Goal: Information Seeking & Learning: Learn about a topic

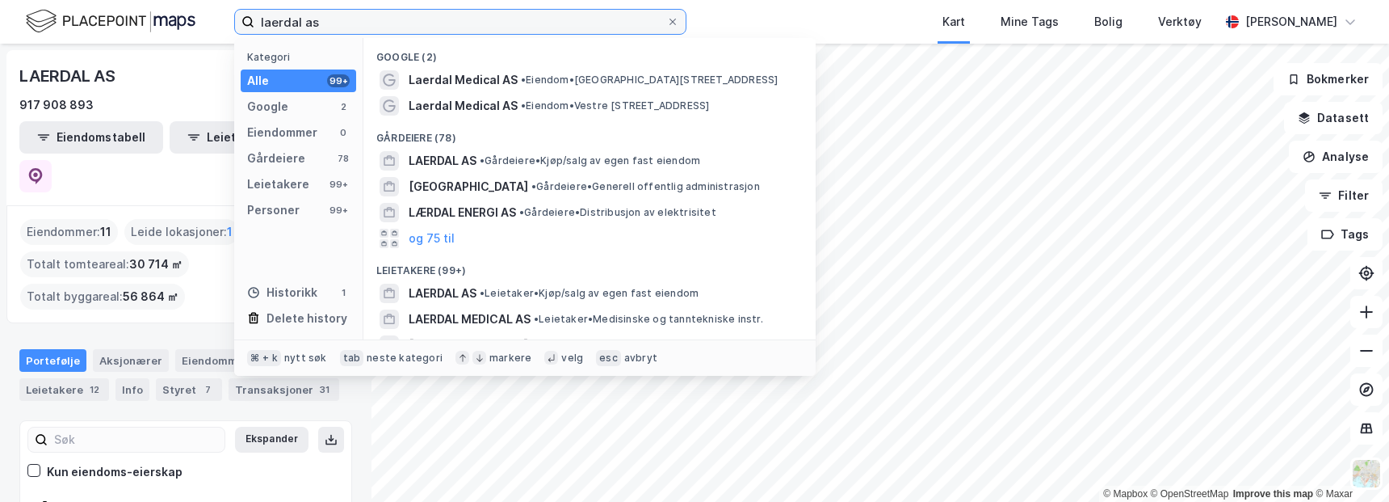
click at [326, 14] on input "laerdal as" at bounding box center [460, 22] width 412 height 24
drag, startPoint x: 340, startPoint y: 23, endPoint x: 119, endPoint y: 21, distance: 221.3
click at [124, 21] on div "laerdal as Kategori Alle 99+ Google 2 Eiendommer 0 Gårdeiere 78 Leietakere 99+ …" at bounding box center [694, 22] width 1389 height 44
paste input "Landbrukskvartalet"
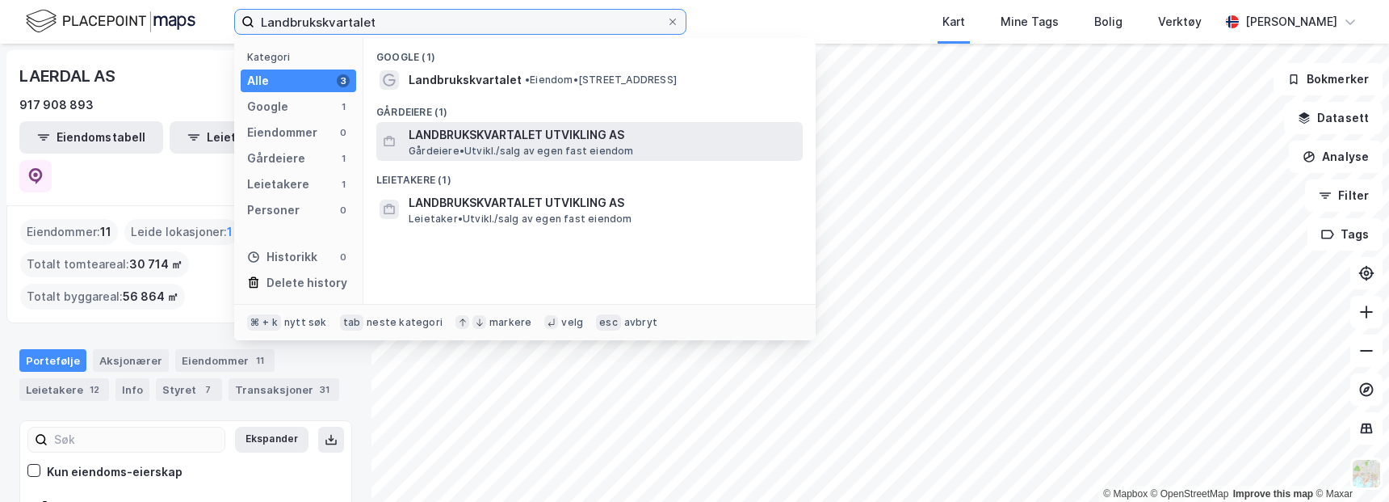
type input "Landbrukskvartalet"
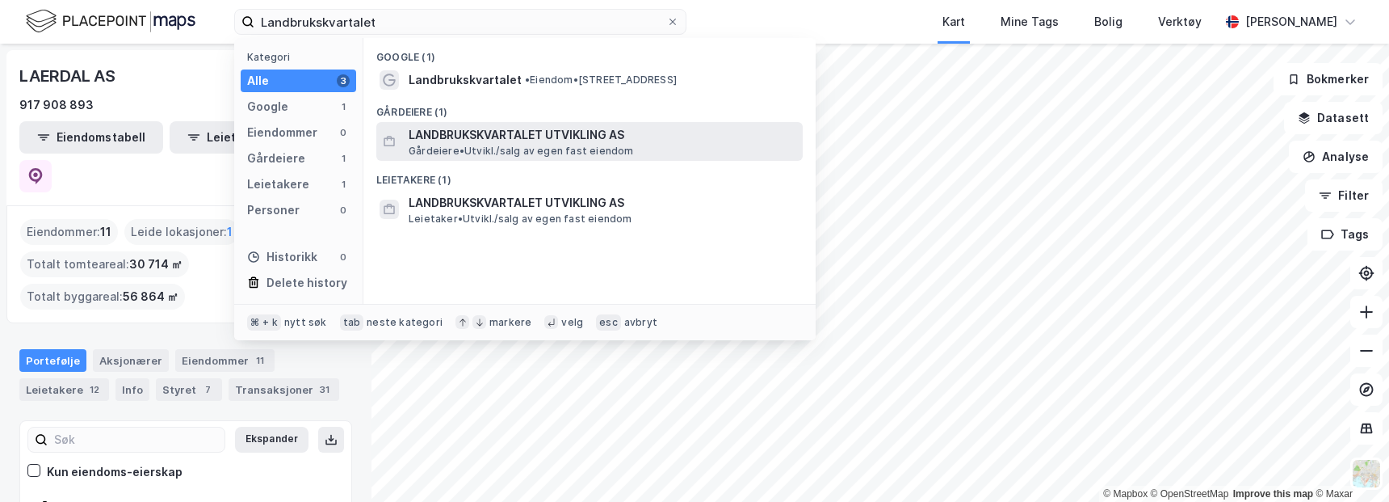
click at [578, 133] on span "LANDBRUKSKVARTALET UTVIKLING AS" at bounding box center [603, 134] width 388 height 19
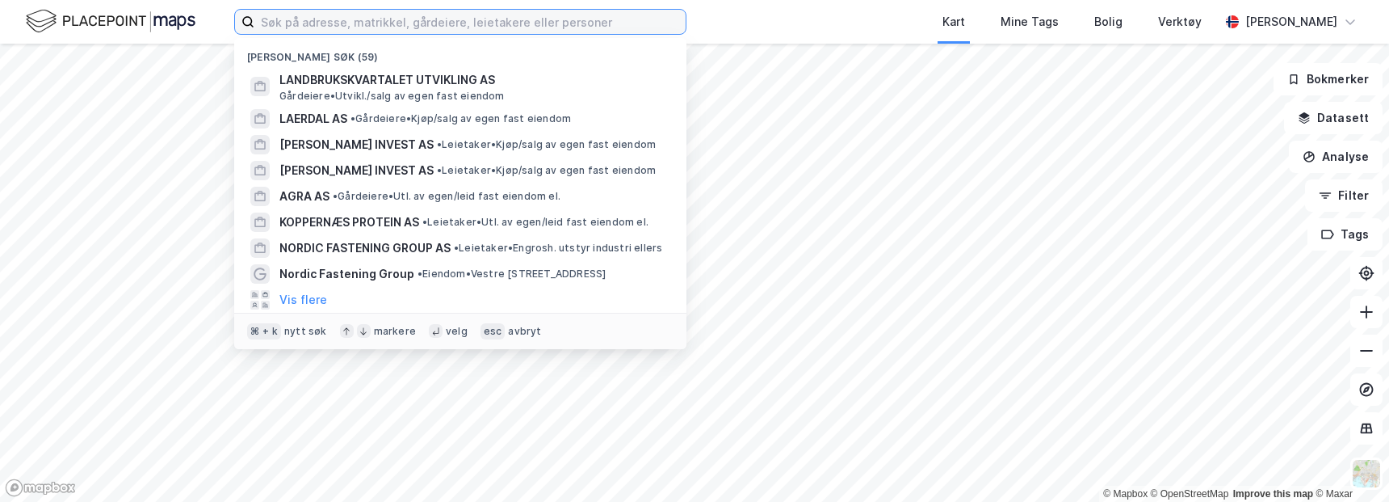
click at [349, 19] on input at bounding box center [469, 22] width 431 height 24
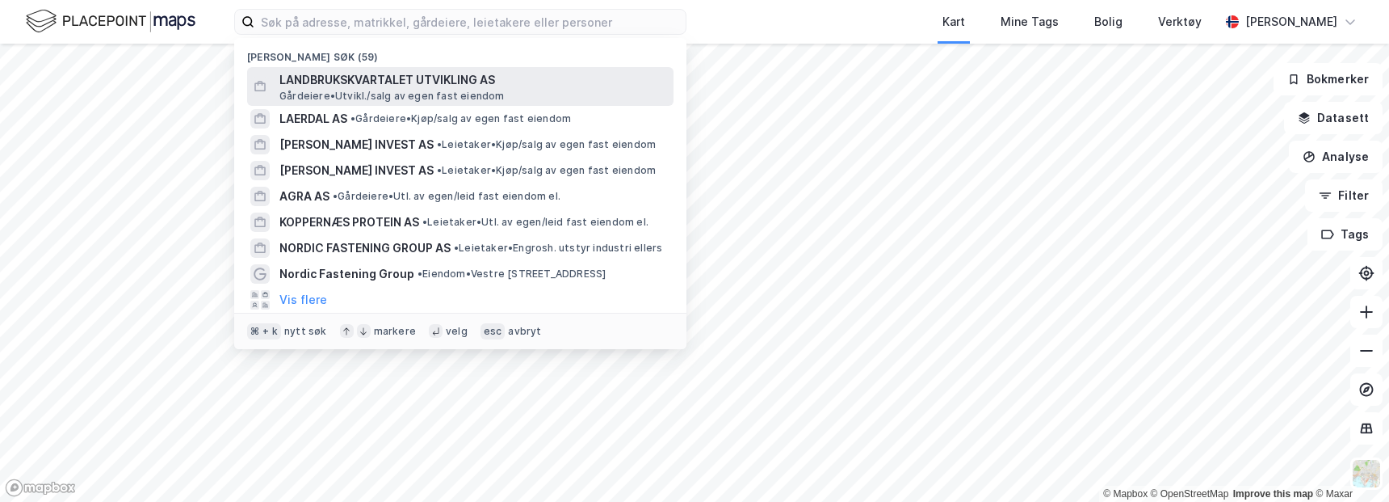
click at [381, 79] on span "LANDBRUKSKVARTALET UTVIKLING AS" at bounding box center [473, 79] width 388 height 19
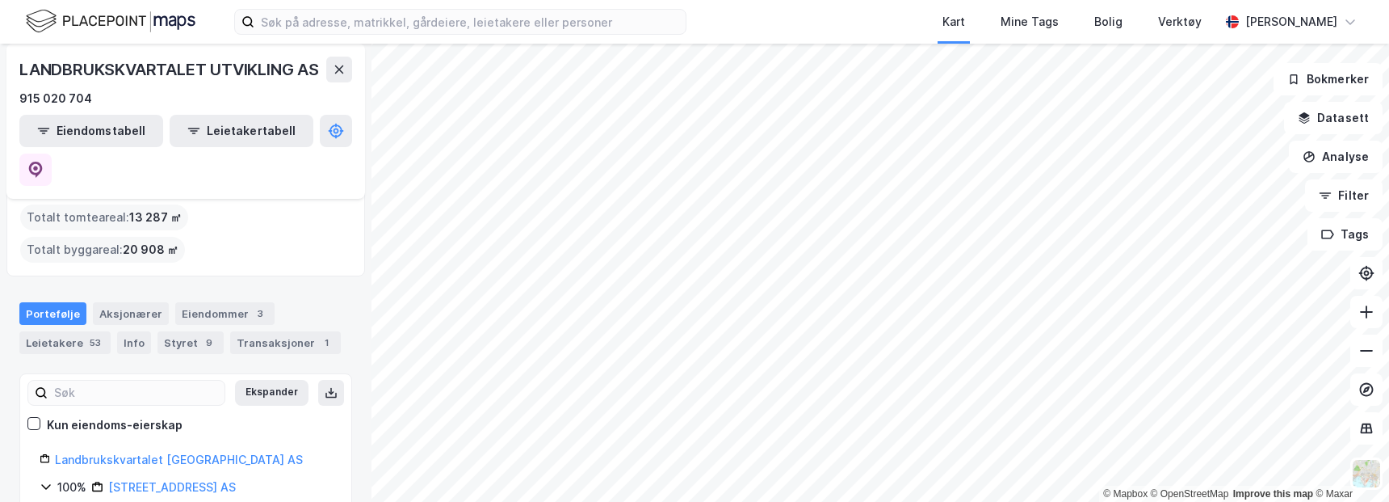
scroll to position [48, 0]
click at [212, 301] on div "Eiendommer 3" at bounding box center [224, 312] width 99 height 23
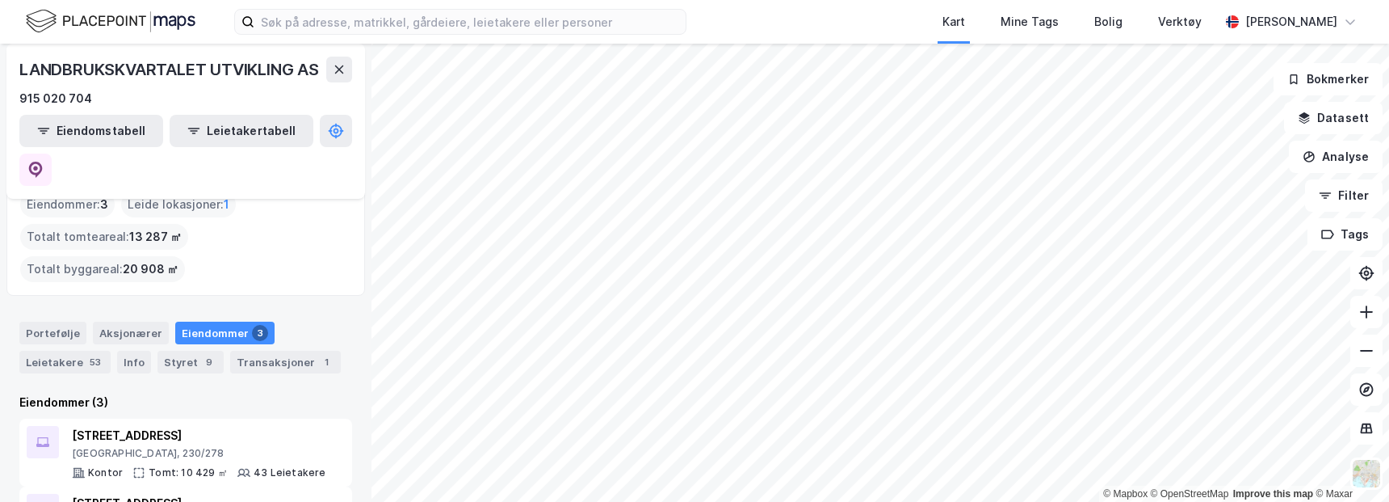
scroll to position [25, 0]
click at [53, 324] on div "Portefølje" at bounding box center [52, 335] width 67 height 23
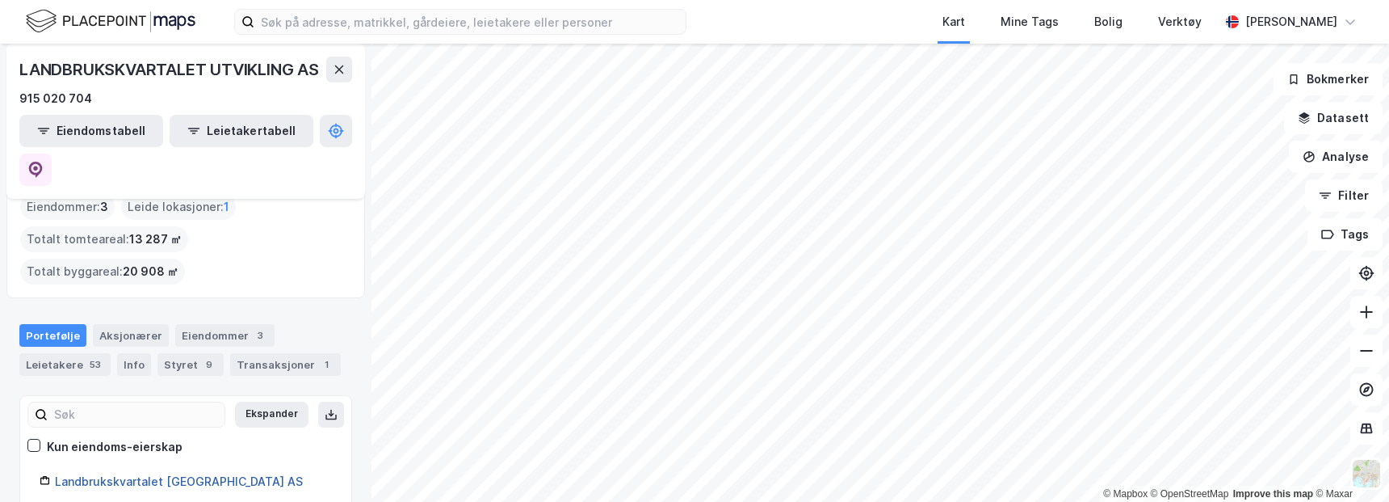
click at [149, 474] on link "Landbrukskvartalet Utvikling AS" at bounding box center [179, 481] width 248 height 14
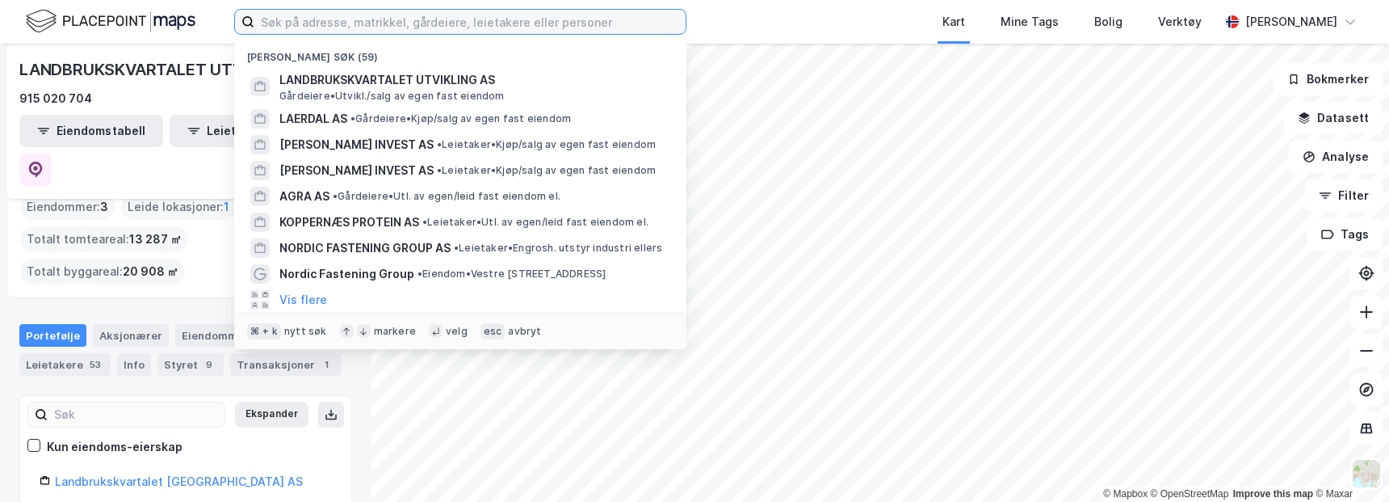
click at [671, 36] on div "Nylige søk (59) LANDBRUKSKVARTALET UTVIKLING AS Gårdeiere • Utvikl./salg av ege…" at bounding box center [694, 22] width 1389 height 44
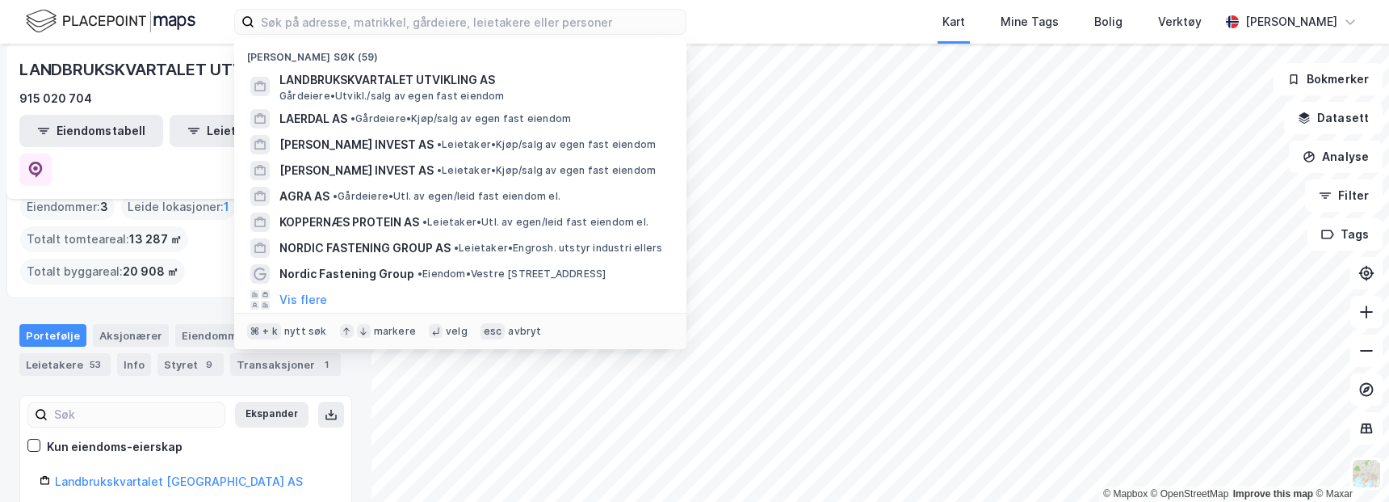
click at [766, 17] on div "Kart Mine Tags Bolig Verktøy" at bounding box center [992, 22] width 456 height 44
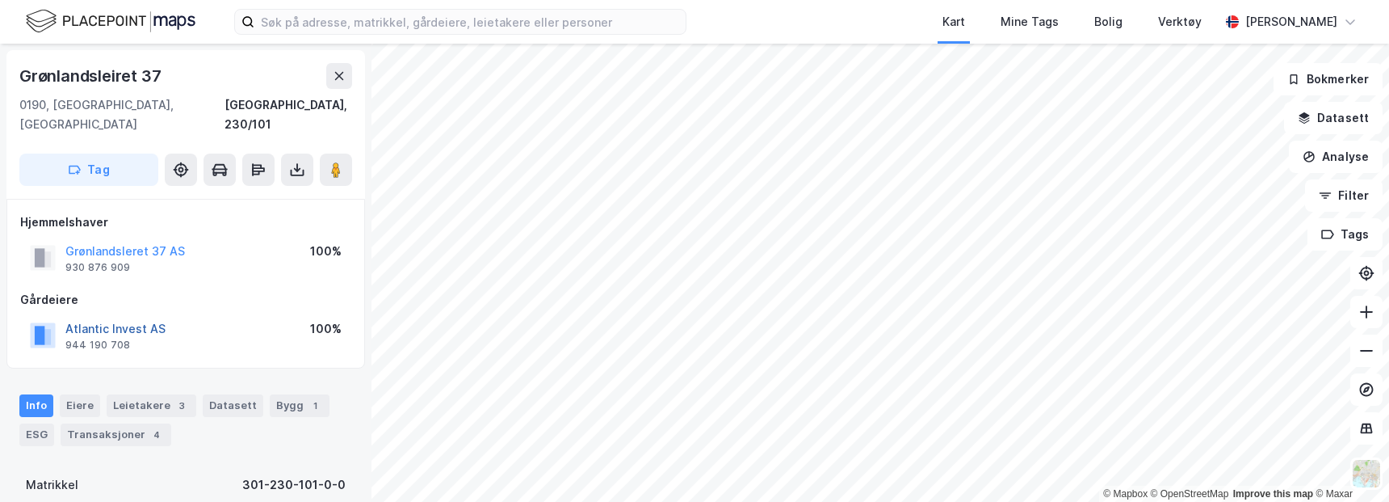
click at [0, 0] on button "Atlantic Invest AS" at bounding box center [0, 0] width 0 height 0
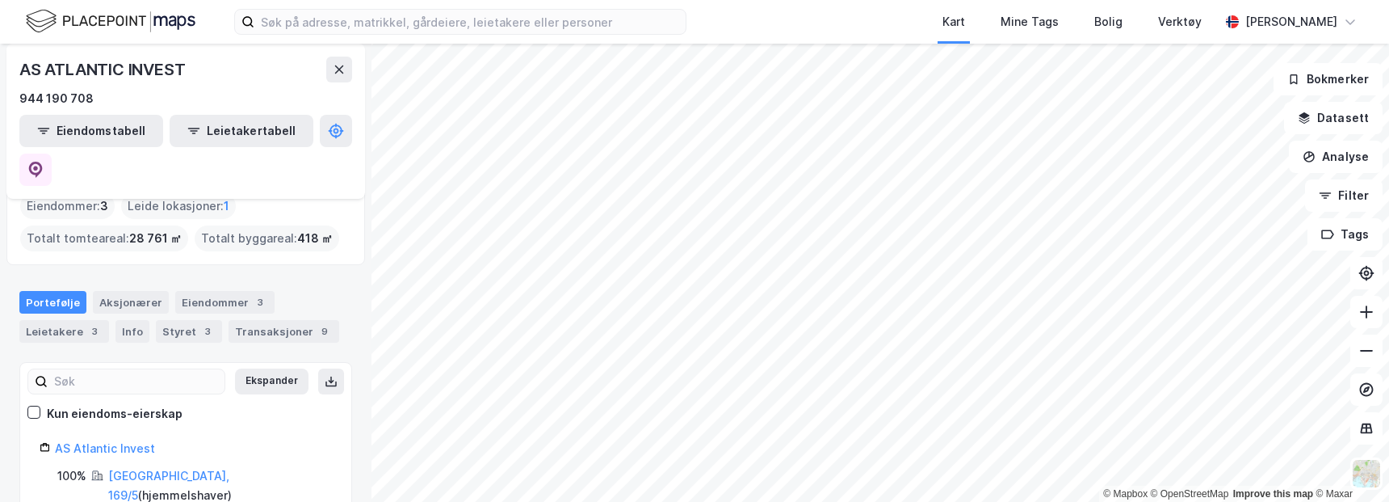
scroll to position [144, 0]
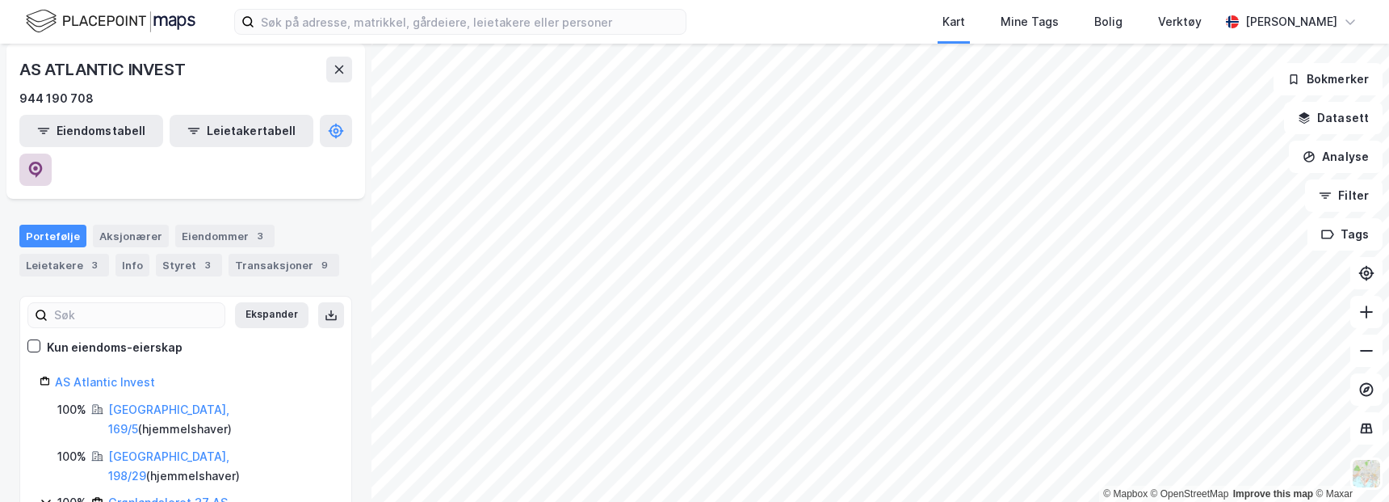
click at [44, 162] on icon at bounding box center [35, 170] width 16 height 16
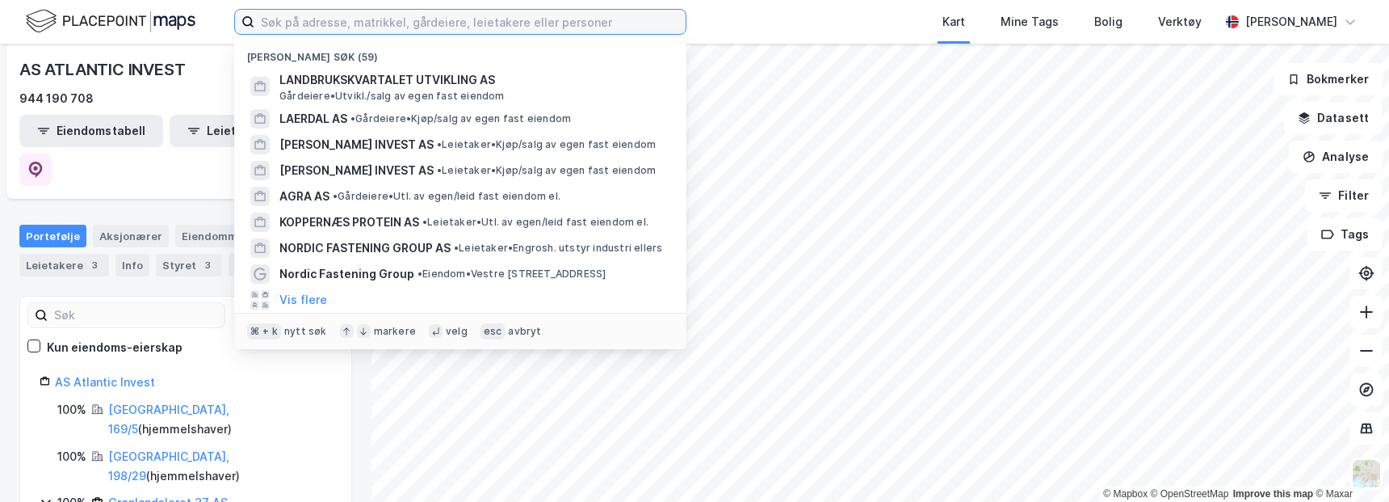
click at [296, 27] on input at bounding box center [469, 22] width 431 height 24
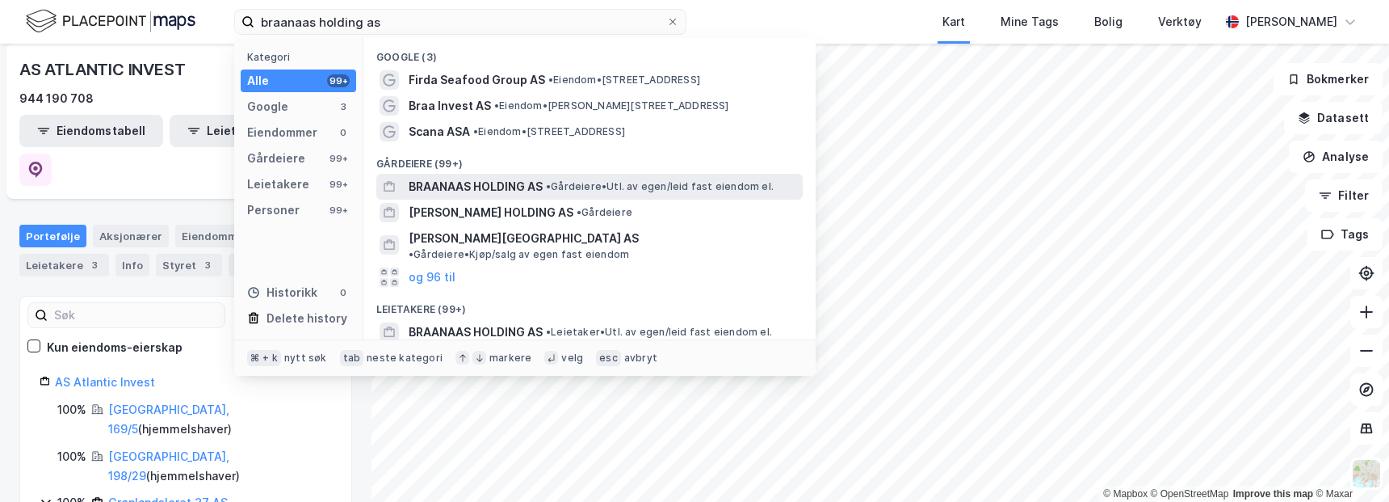
click at [482, 189] on span "BRAANAAS HOLDING AS" at bounding box center [476, 186] width 134 height 19
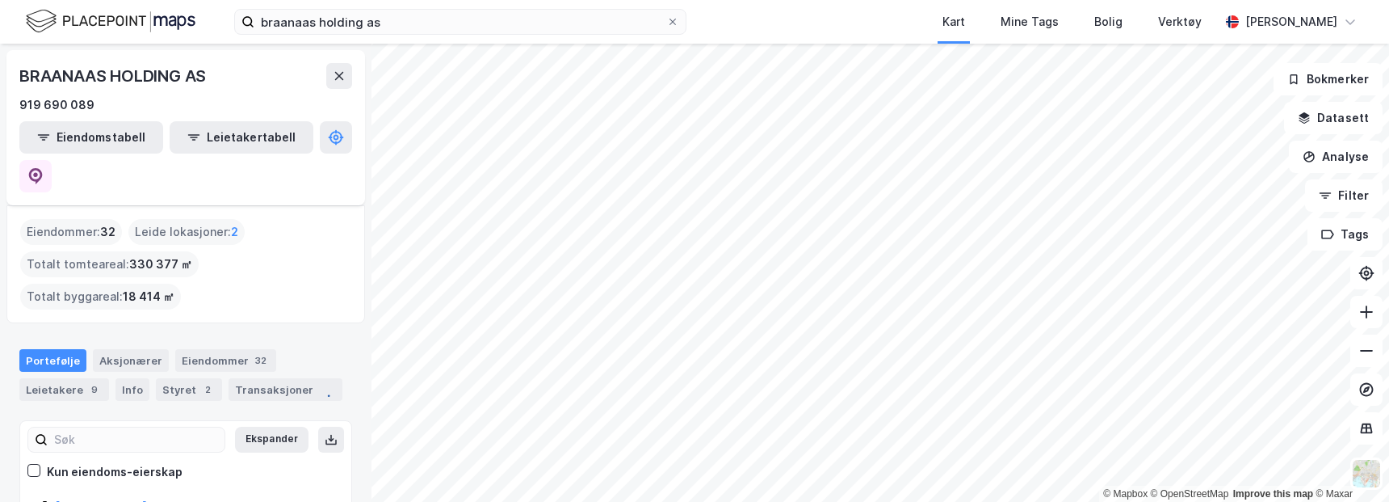
scroll to position [97, 0]
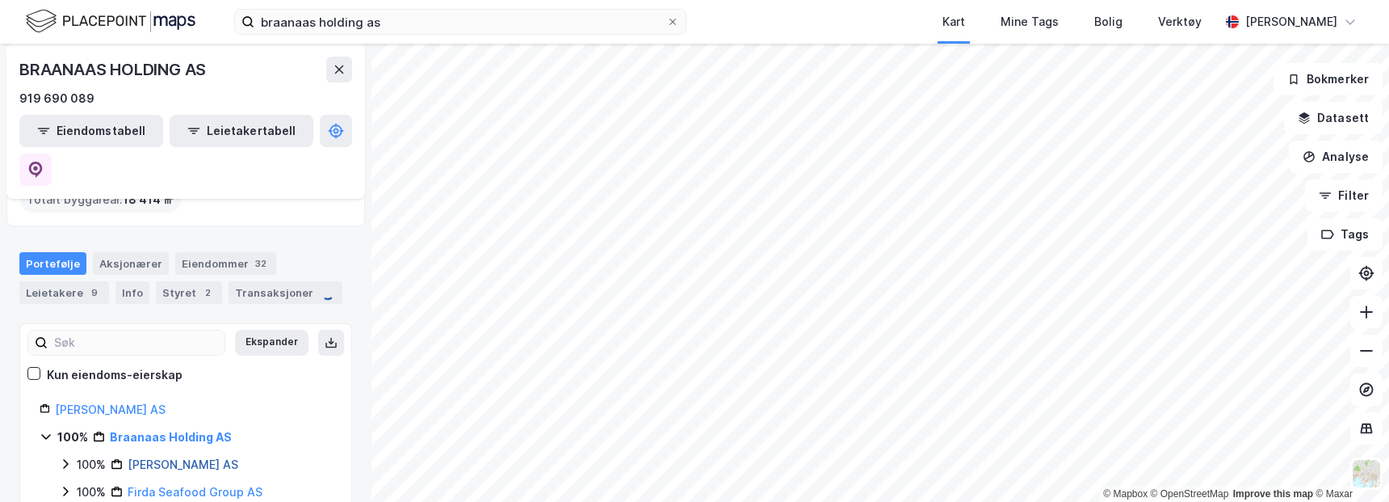
click at [204, 457] on link "Firda Eiendom AS" at bounding box center [183, 464] width 111 height 14
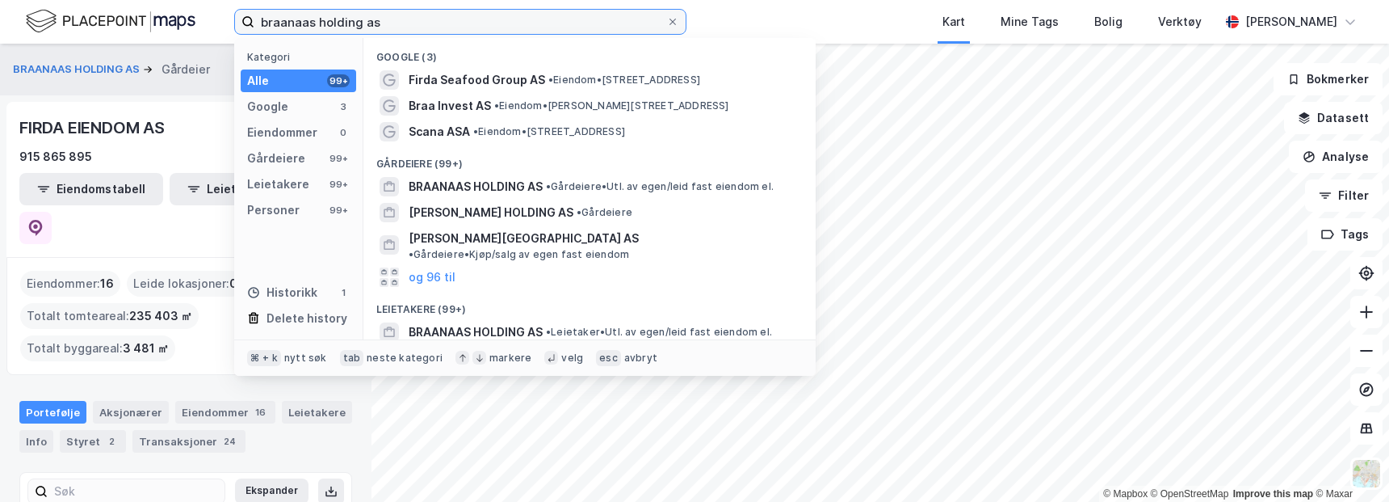
drag, startPoint x: 396, startPoint y: 20, endPoint x: 187, endPoint y: 15, distance: 209.3
click at [187, 15] on div "braanaas holding as Kategori Alle 99+ Google 3 Eiendommer 0 Gårdeiere 99+ Leiet…" at bounding box center [694, 22] width 1389 height 44
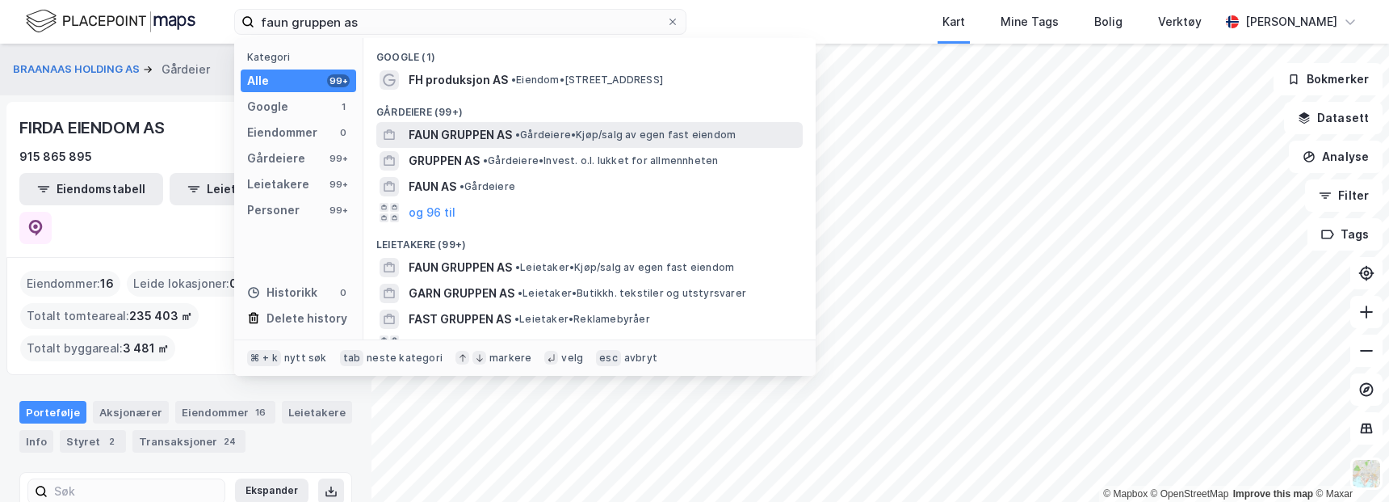
click at [438, 141] on span "FAUN GRUPPEN AS" at bounding box center [460, 134] width 103 height 19
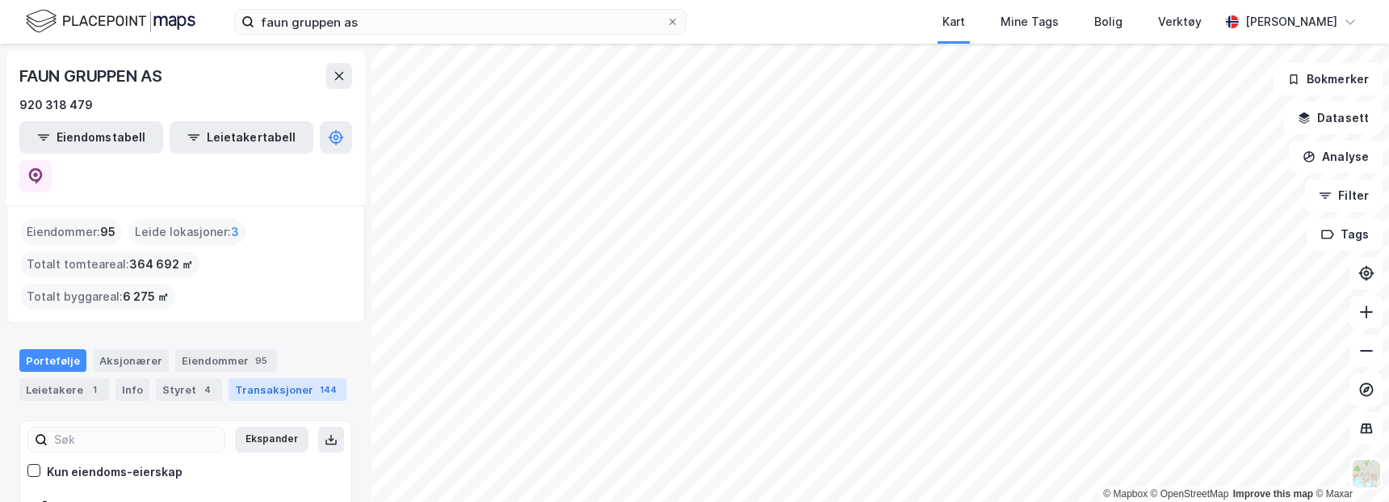
scroll to position [38, 0]
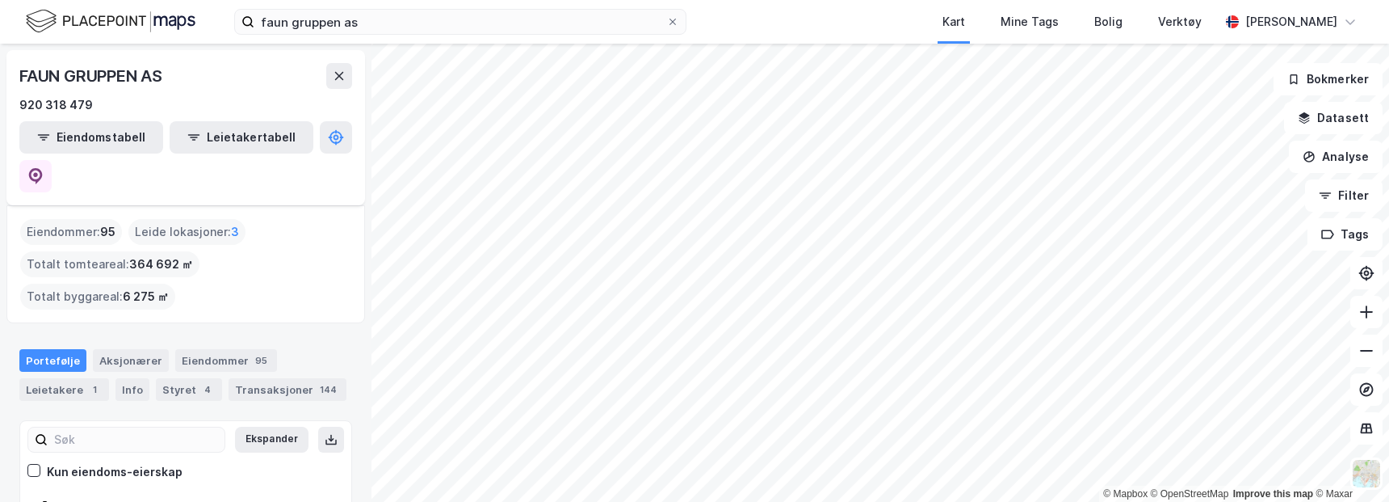
scroll to position [449, 0]
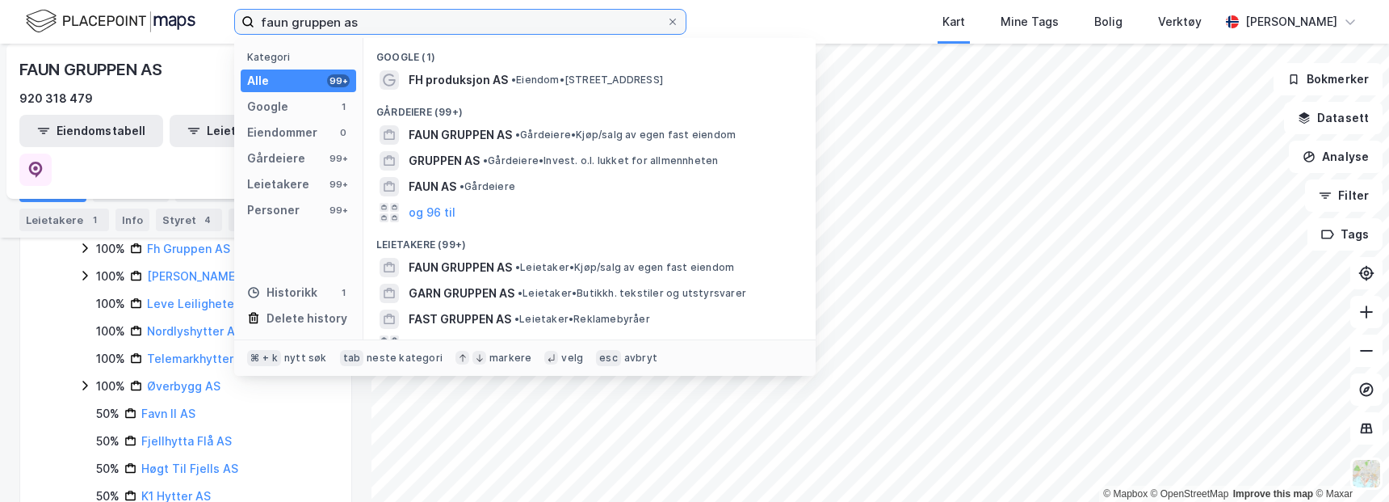
drag, startPoint x: 384, startPoint y: 27, endPoint x: 166, endPoint y: 28, distance: 218.1
click at [166, 29] on div "faun gruppen as Kategori Alle 99+ Google 1 Eiendommer 0 Gårdeiere 99+ Leietaker…" at bounding box center [694, 22] width 1389 height 44
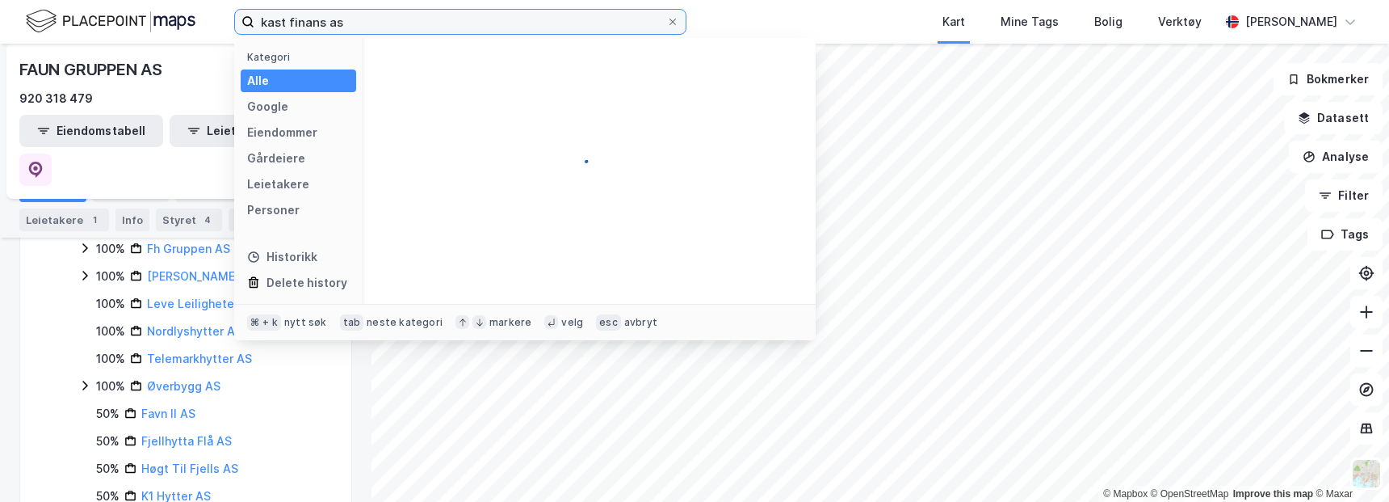
type input "kast finans as"
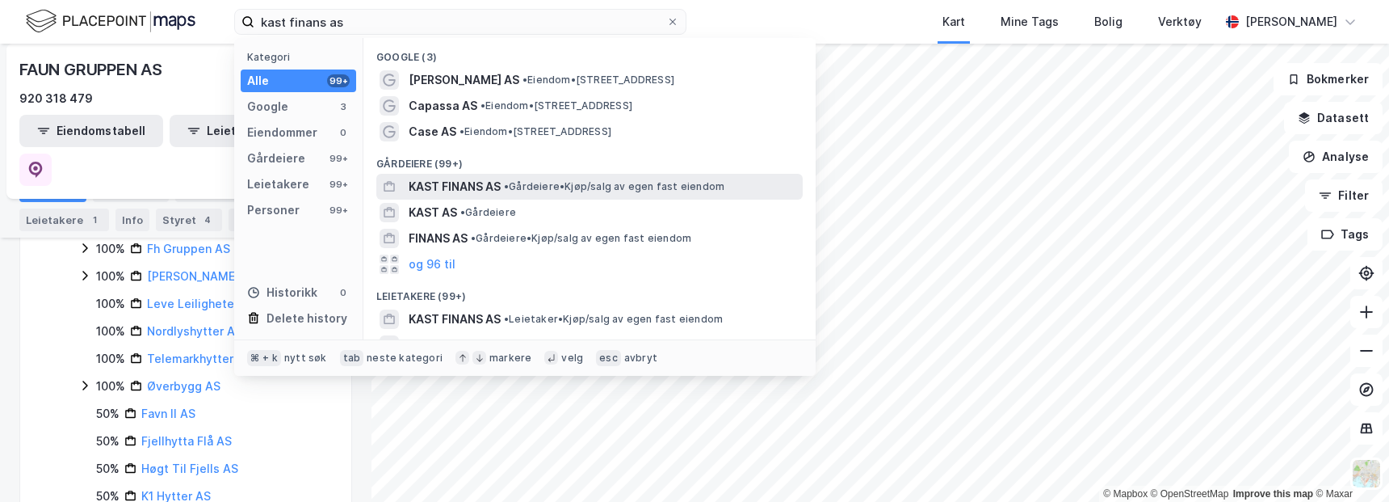
click at [461, 183] on span "KAST FINANS AS" at bounding box center [455, 186] width 92 height 19
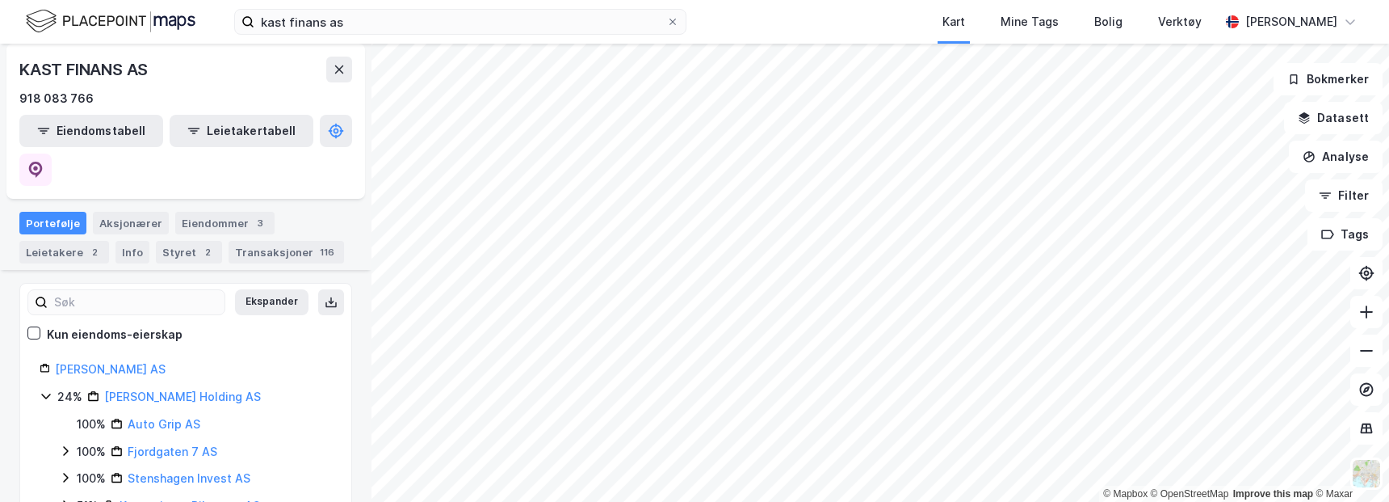
scroll to position [190, 0]
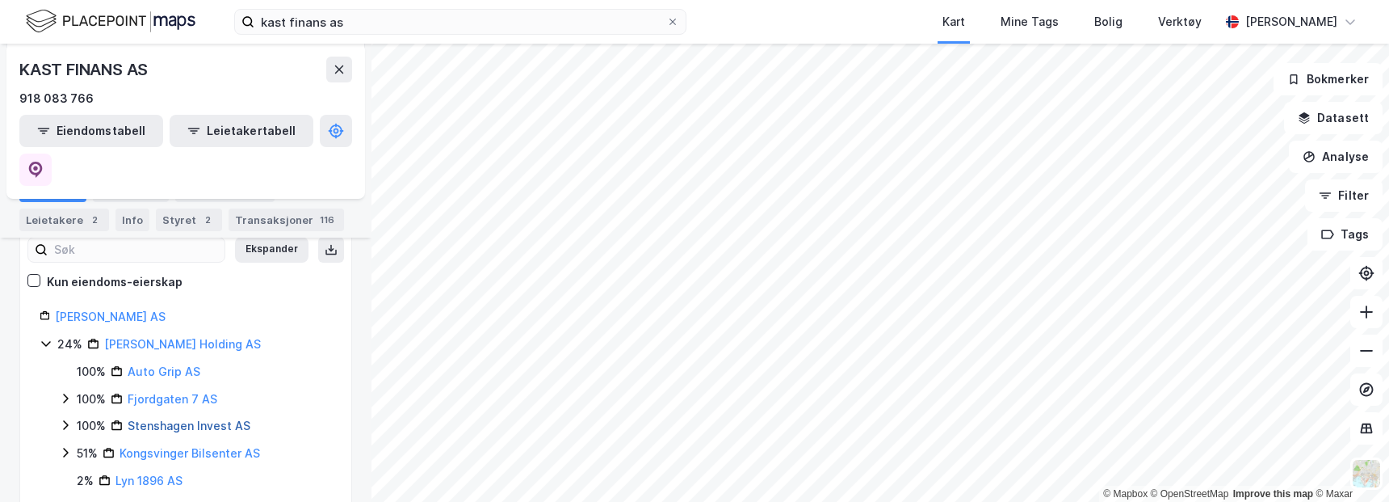
click at [207, 418] on link "Stenshagen Invest AS" at bounding box center [189, 425] width 123 height 14
